Goal: Check status: Check status

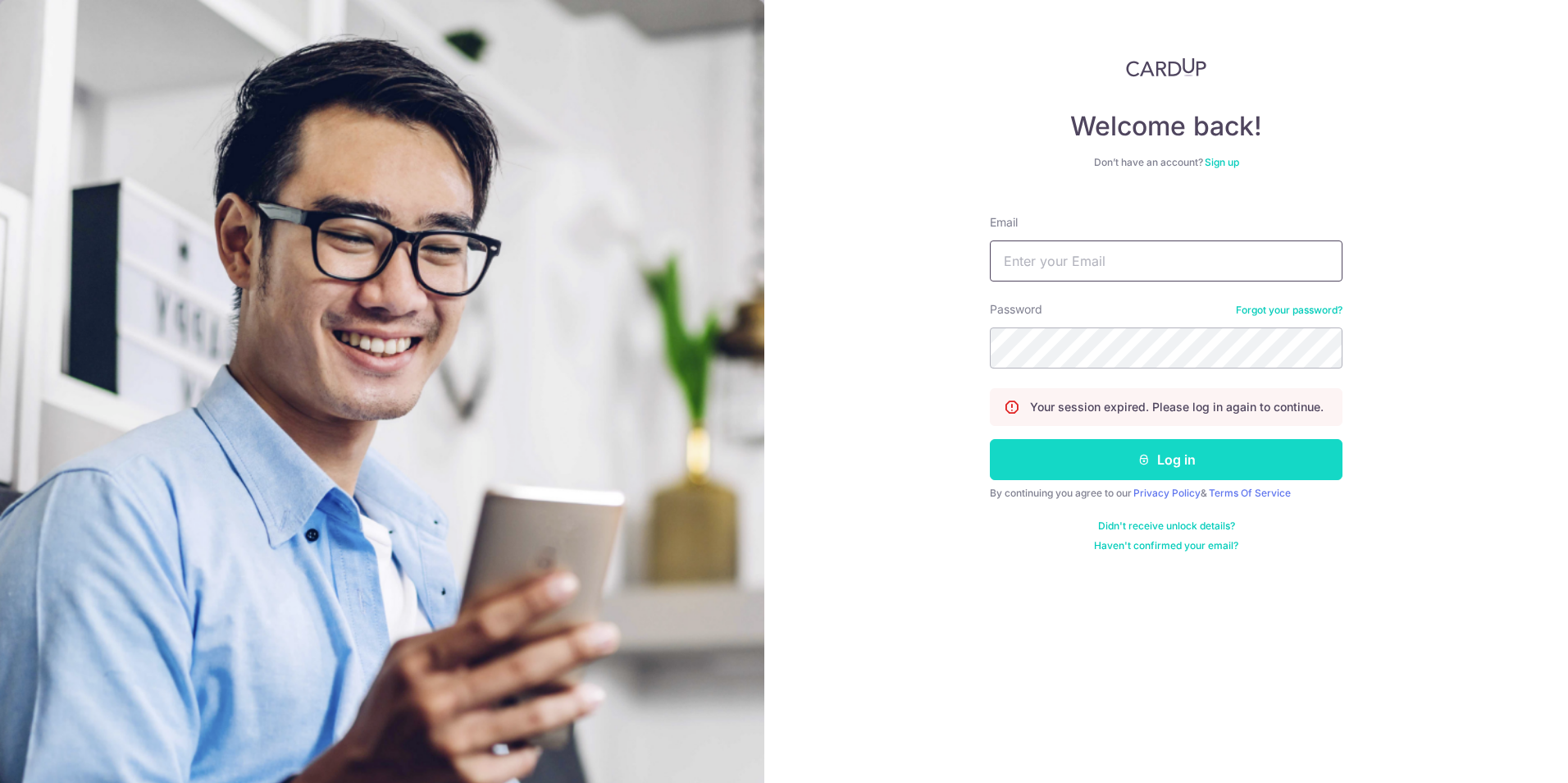
type input "[EMAIL_ADDRESS][DOMAIN_NAME]"
click at [1116, 457] on button "Log in" at bounding box center [1165, 459] width 353 height 41
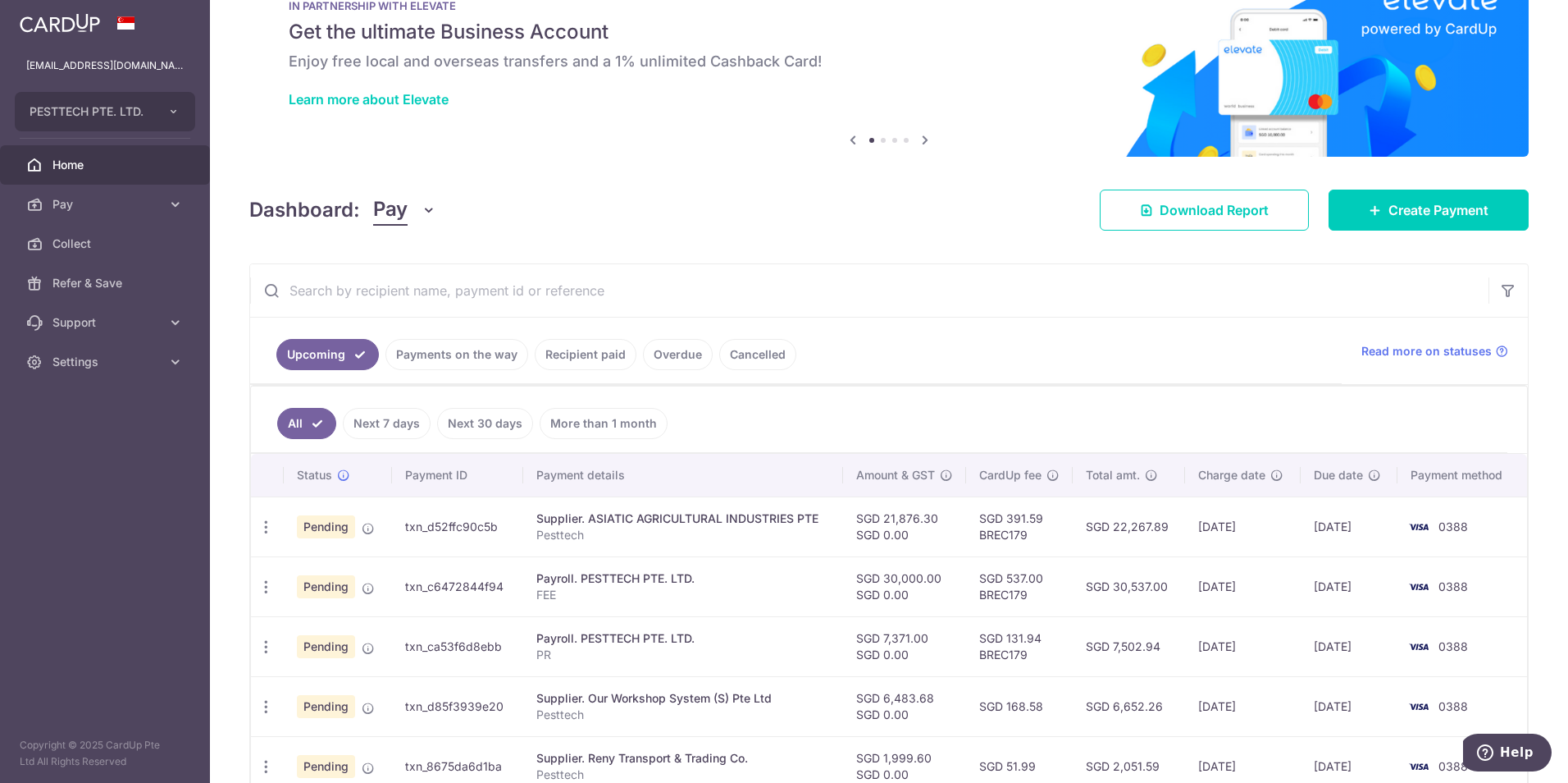
scroll to position [82, 0]
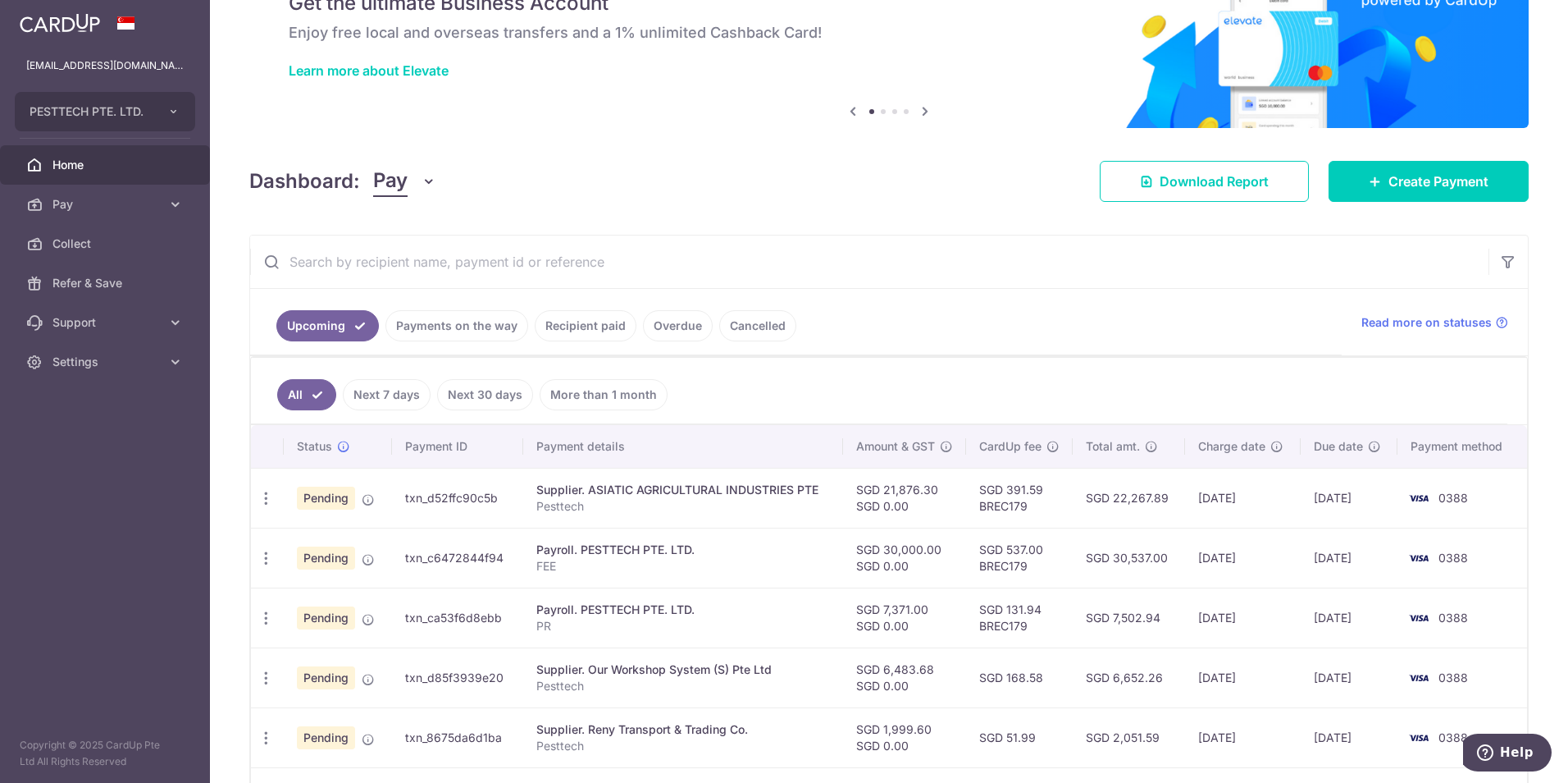
click at [499, 322] on link "Payments on the way" at bounding box center [456, 325] width 142 height 31
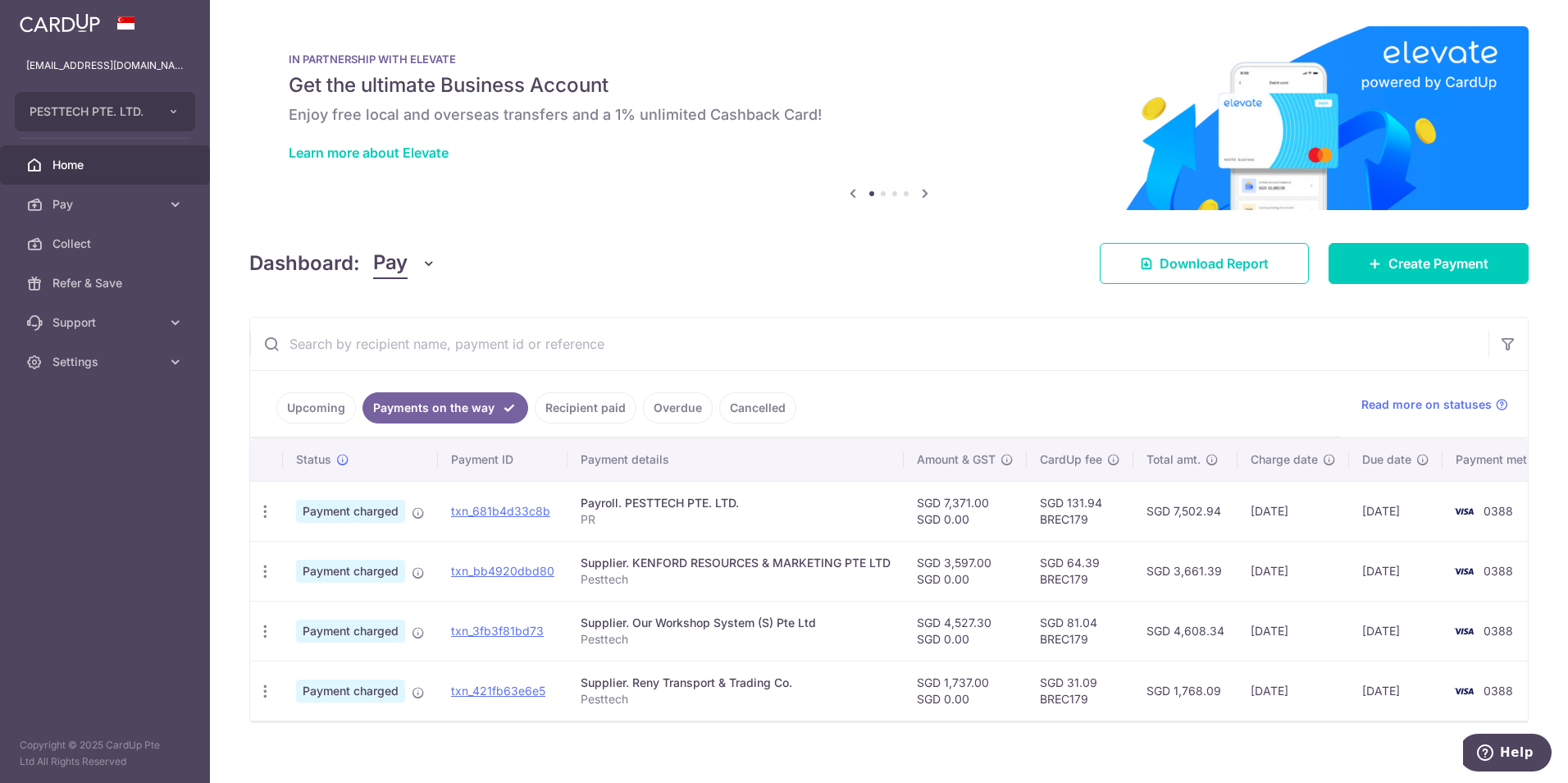
click at [340, 407] on link "Upcoming" at bounding box center [316, 407] width 80 height 31
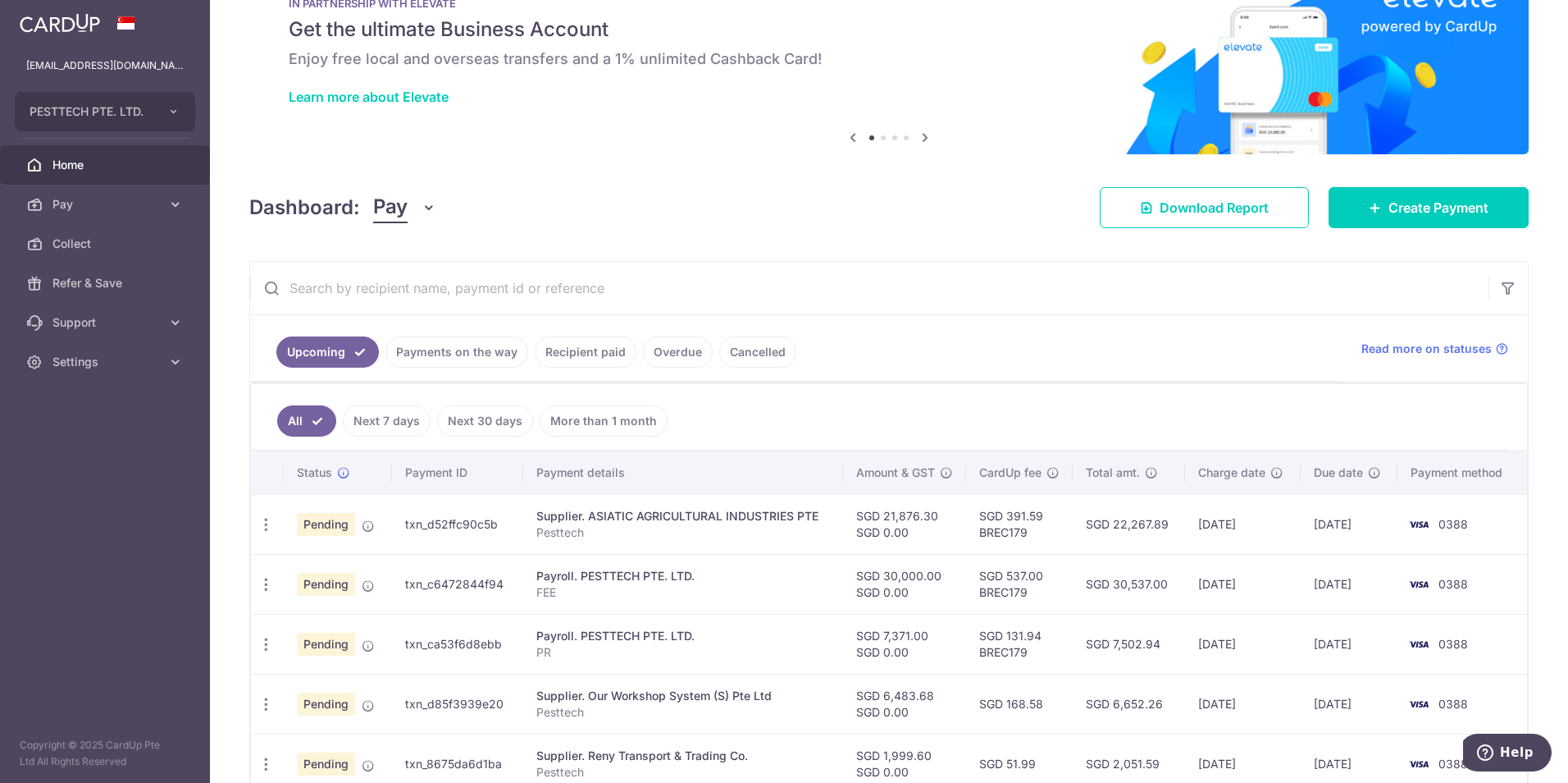
scroll to position [82, 0]
